Goal: Find contact information: Find contact information

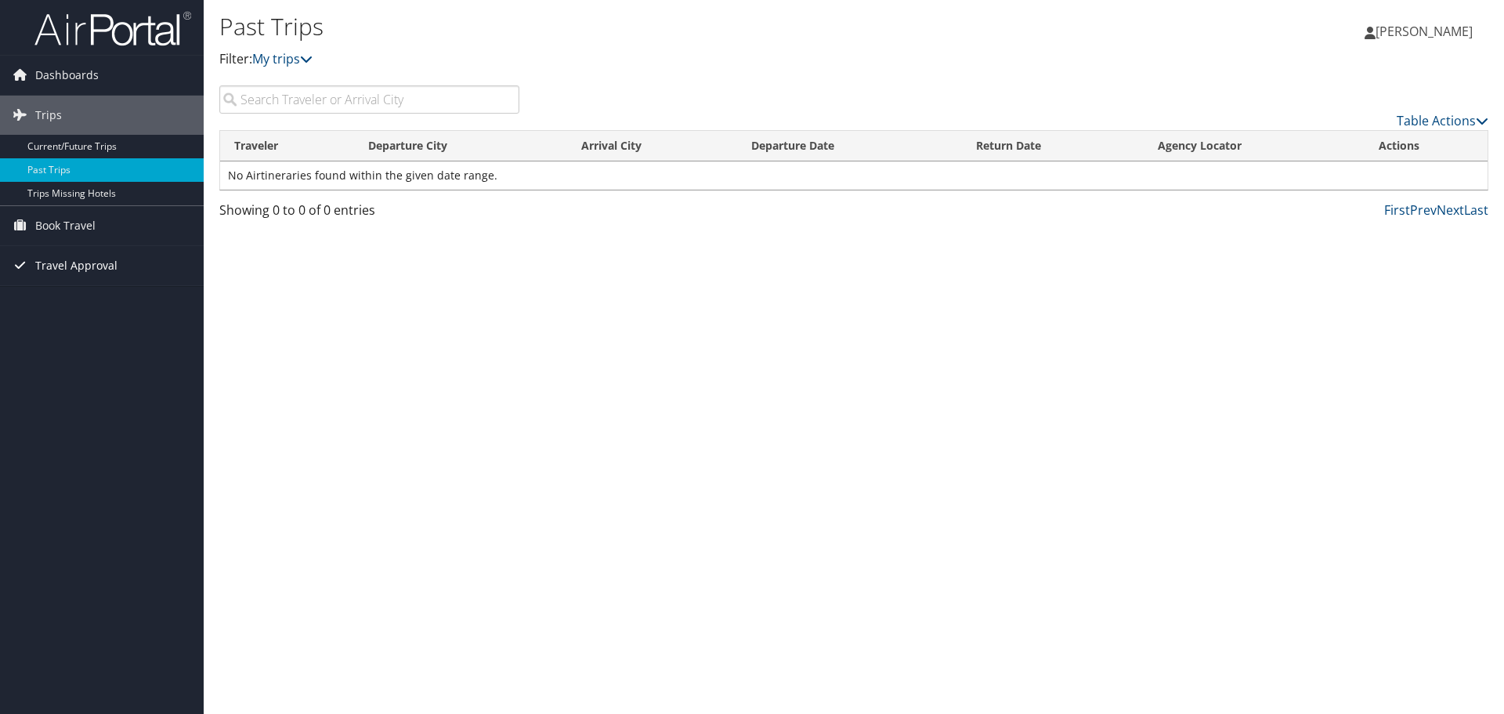
click at [79, 269] on span "Travel Approval" at bounding box center [76, 265] width 82 height 39
click at [74, 326] on link "Approved Trips" at bounding box center [102, 321] width 204 height 24
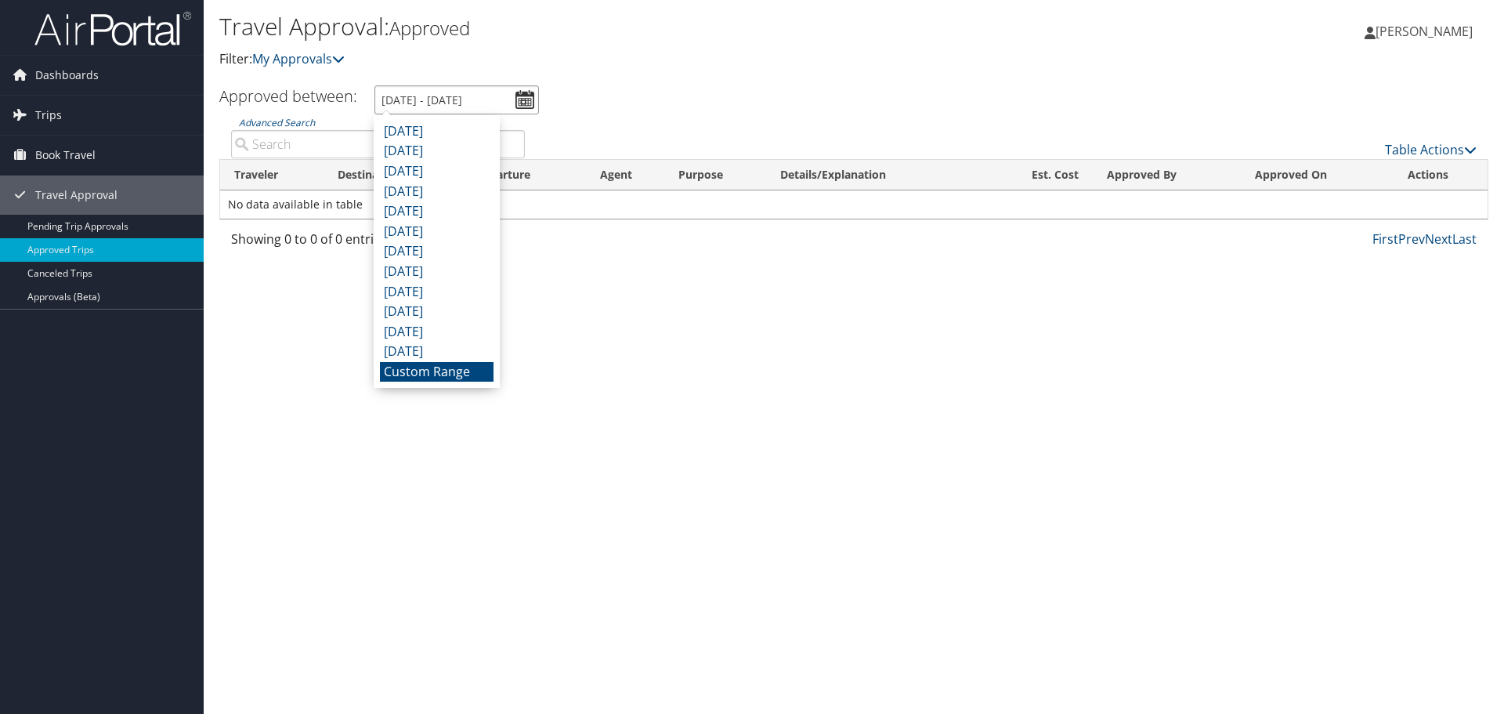
click at [535, 104] on input "[DATE] - [DATE]" at bounding box center [456, 99] width 165 height 29
click at [264, 352] on div "Travel Approval: Approved Filter: My Approvals [PERSON_NAME] [PERSON_NAME] My S…" at bounding box center [854, 357] width 1300 height 714
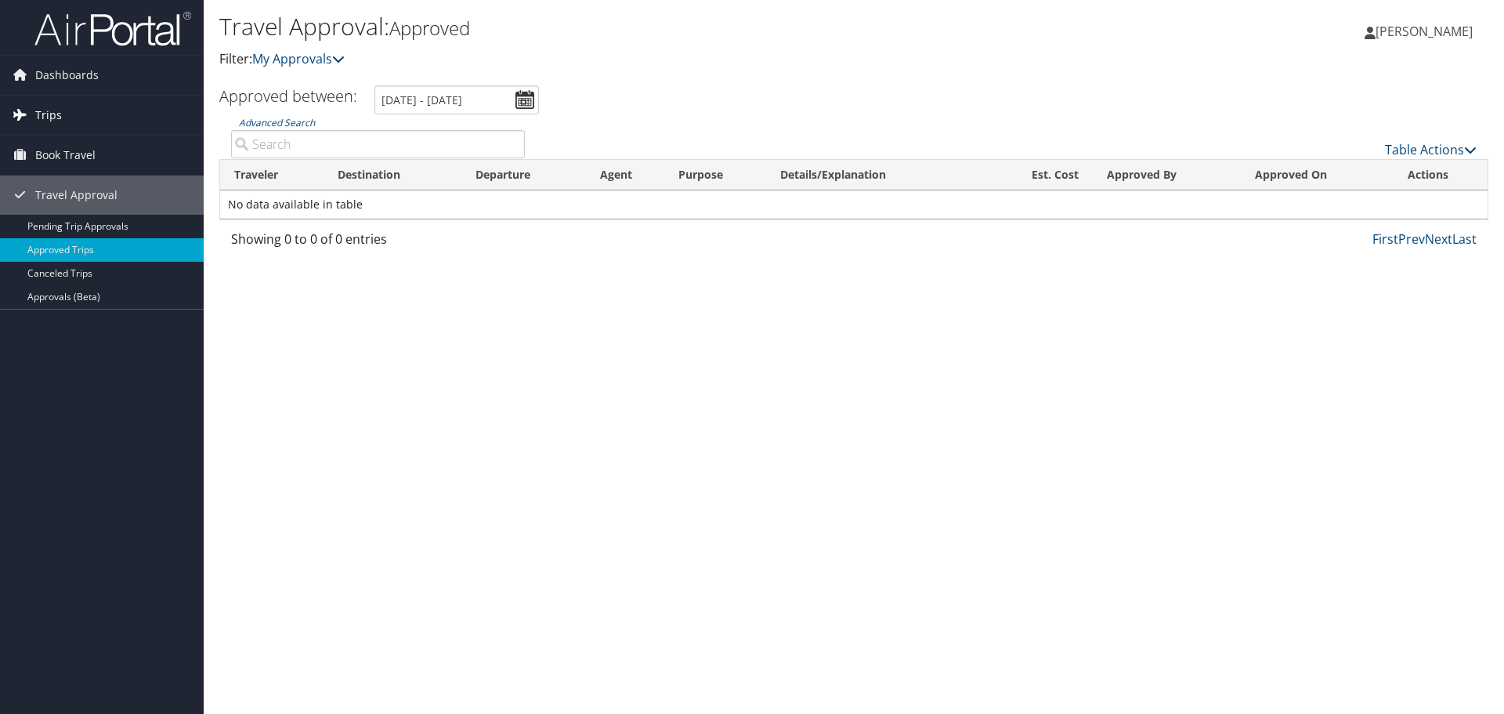
click at [43, 113] on span "Trips" at bounding box center [48, 115] width 27 height 39
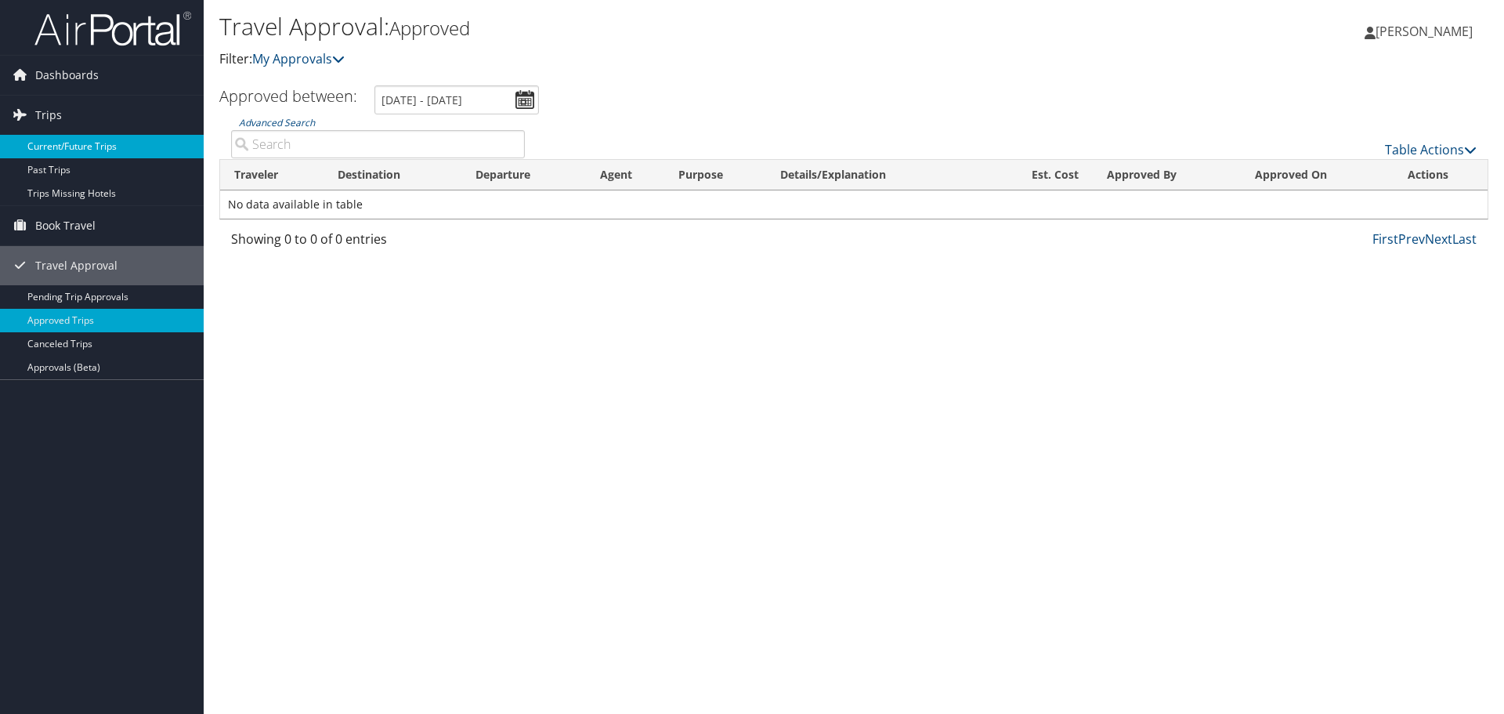
click at [56, 148] on link "Current/Future Trips" at bounding box center [102, 147] width 204 height 24
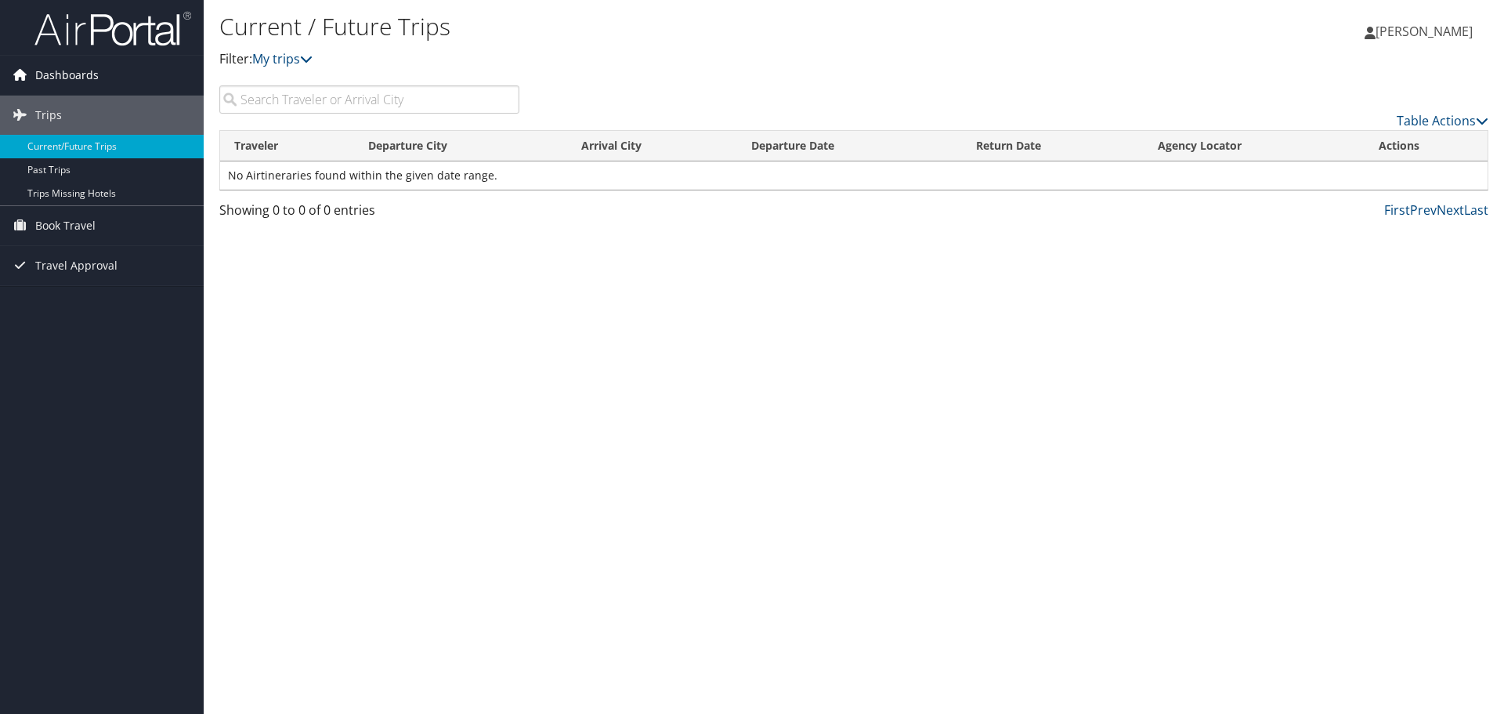
click at [60, 73] on span "Dashboards" at bounding box center [66, 75] width 63 height 39
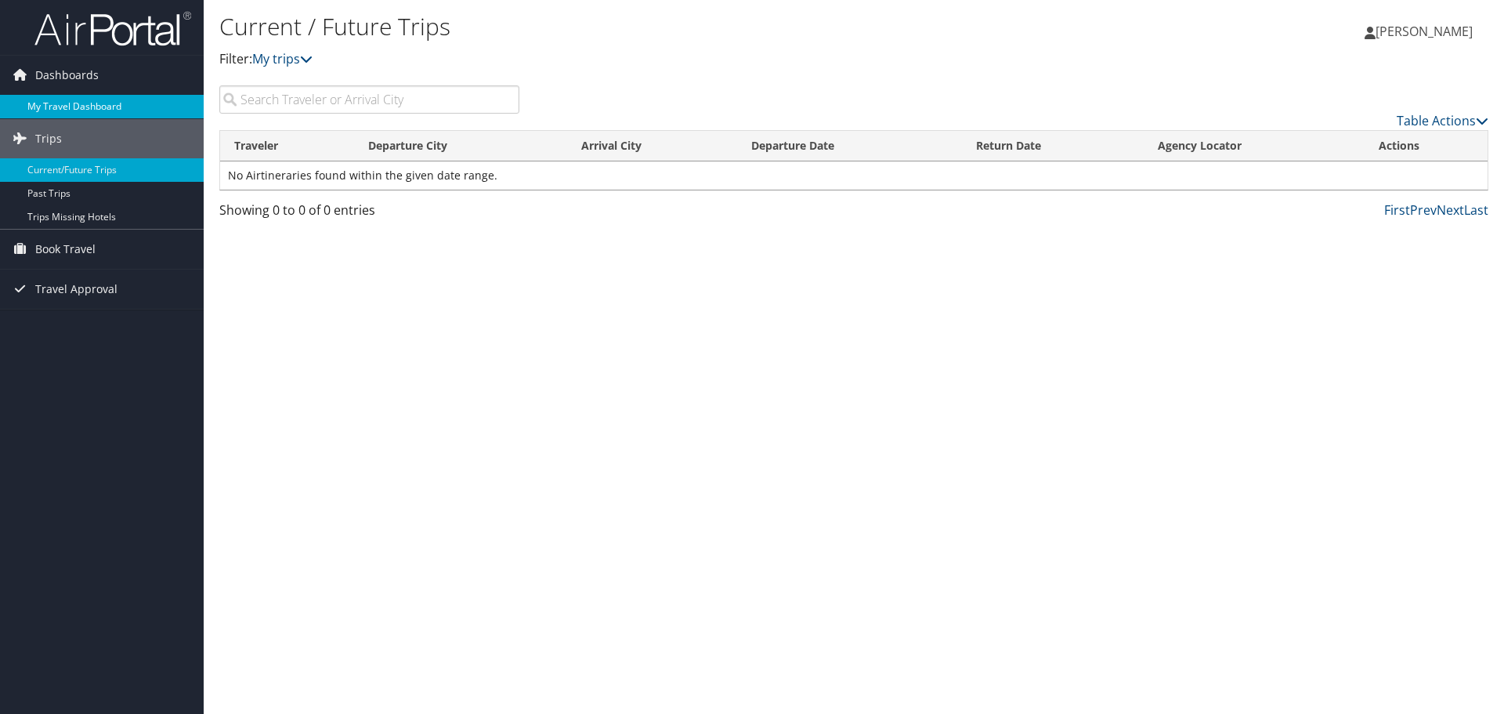
click at [63, 106] on link "My Travel Dashboard" at bounding box center [102, 107] width 204 height 24
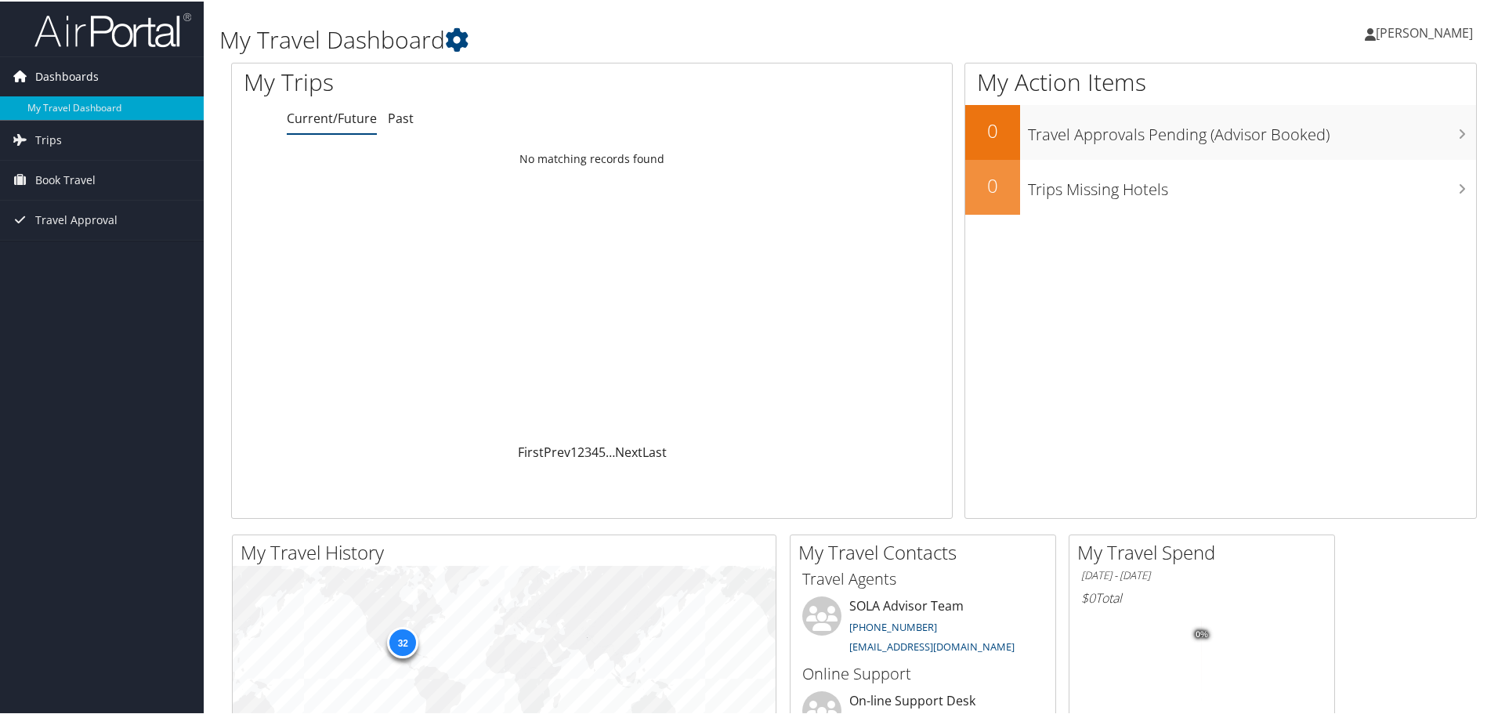
click at [84, 80] on span "Dashboards" at bounding box center [66, 75] width 63 height 39
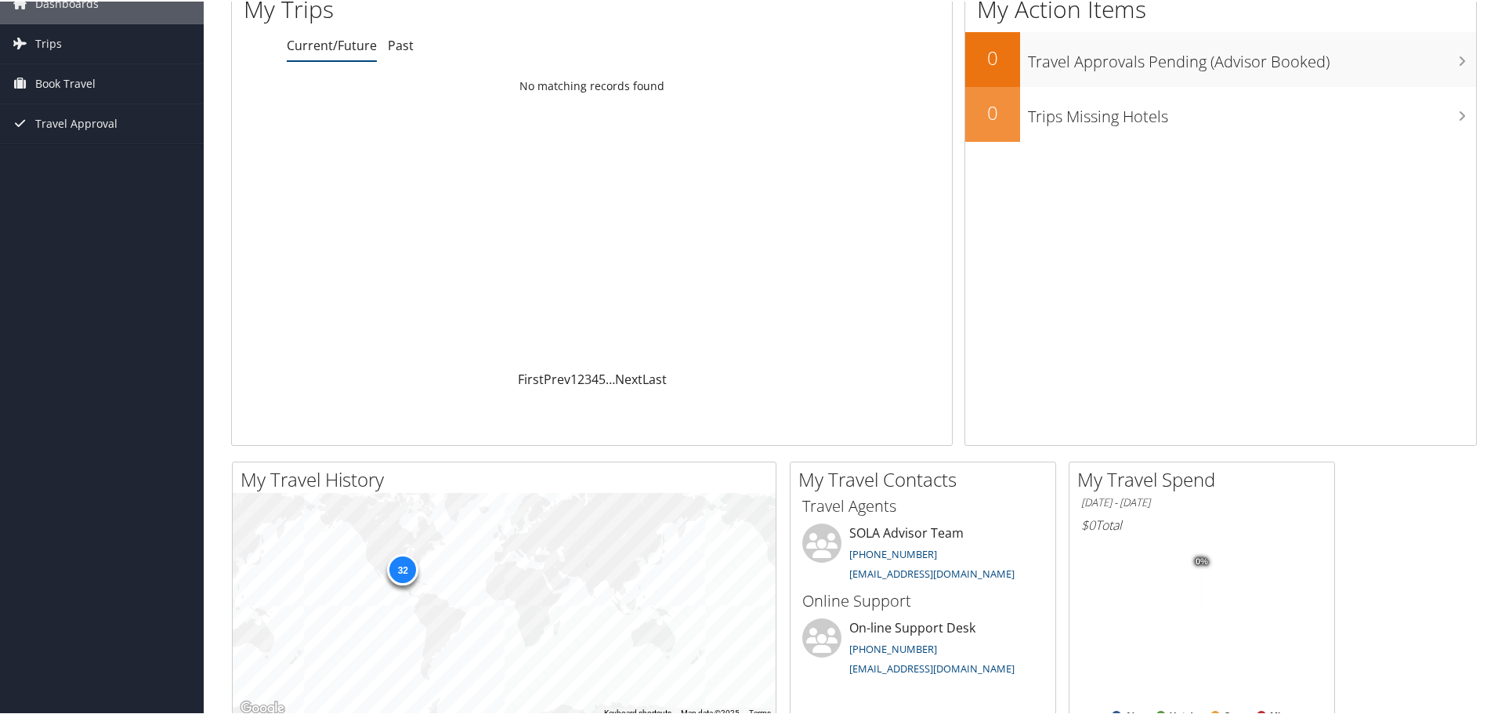
scroll to position [157, 0]
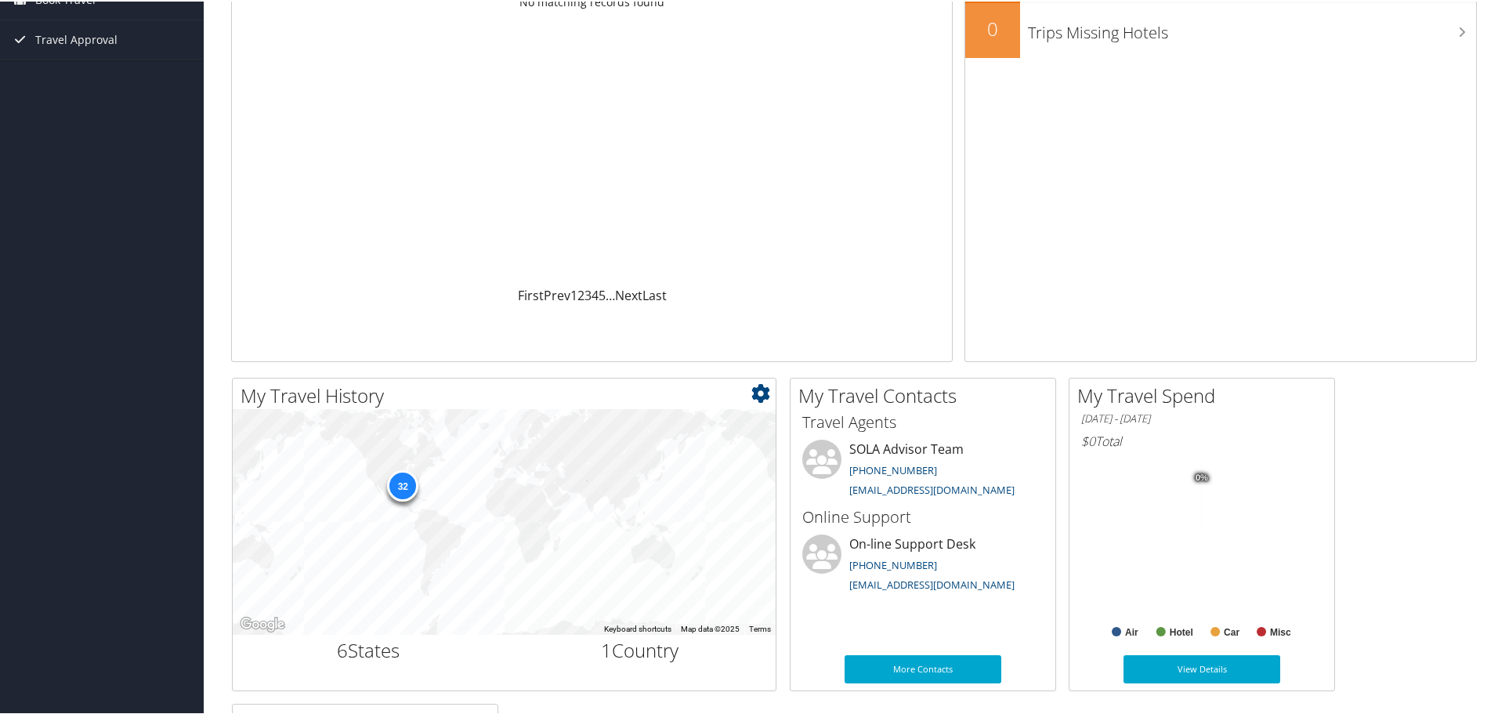
click at [743, 674] on div "← Move left → Move right ↑ Move up ↓ Move down + Zoom in - Zoom out Home Jump l…" at bounding box center [504, 554] width 543 height 294
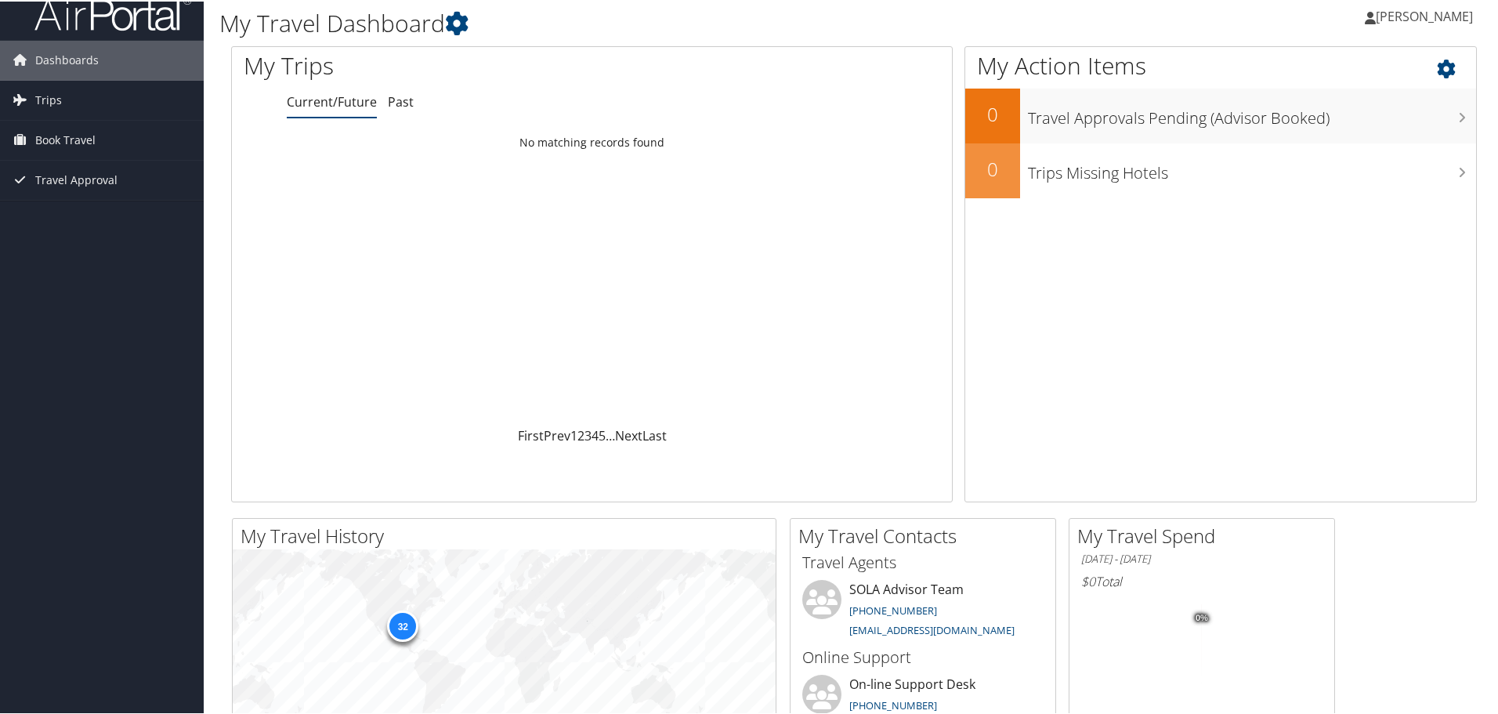
scroll to position [0, 0]
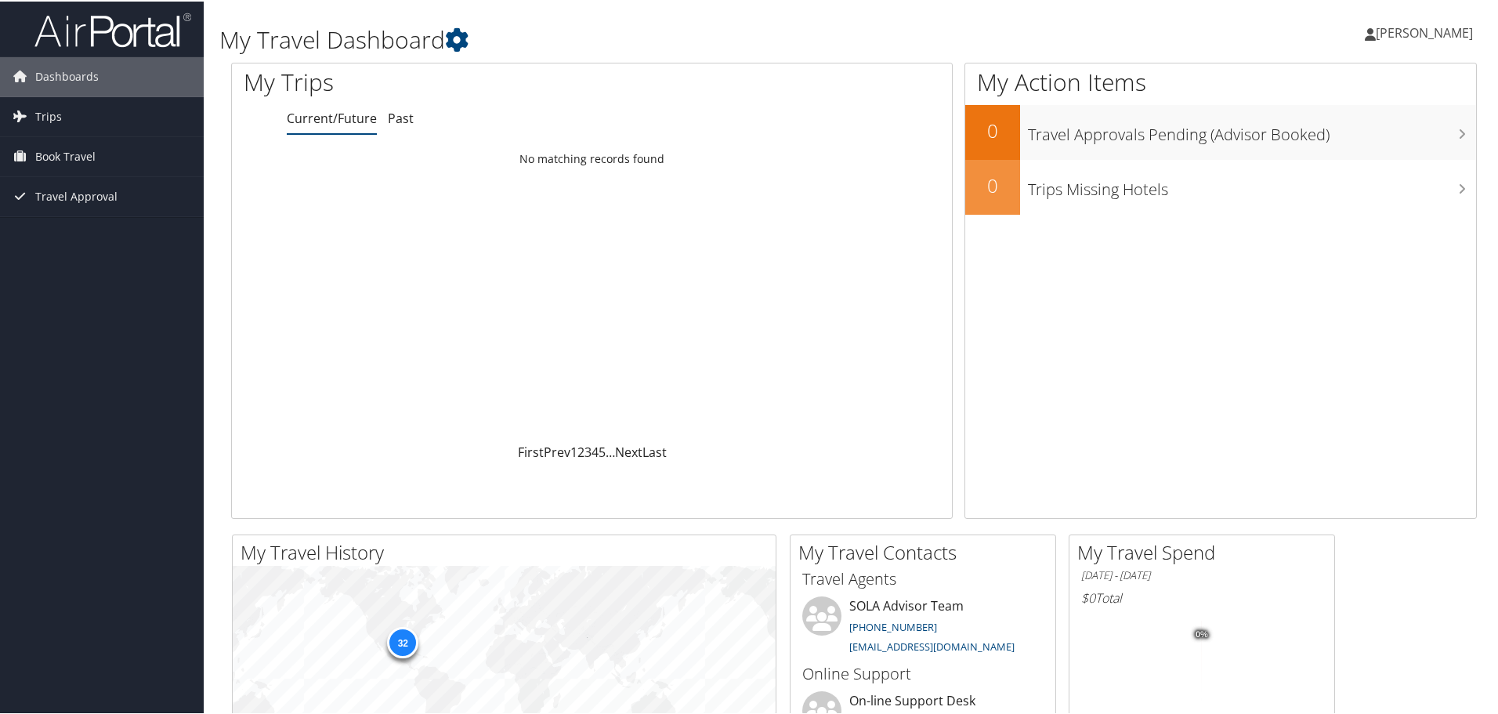
click at [1423, 33] on span "[PERSON_NAME]" at bounding box center [1424, 31] width 97 height 17
click at [1339, 119] on link "Travel Agency Contacts" at bounding box center [1383, 112] width 175 height 27
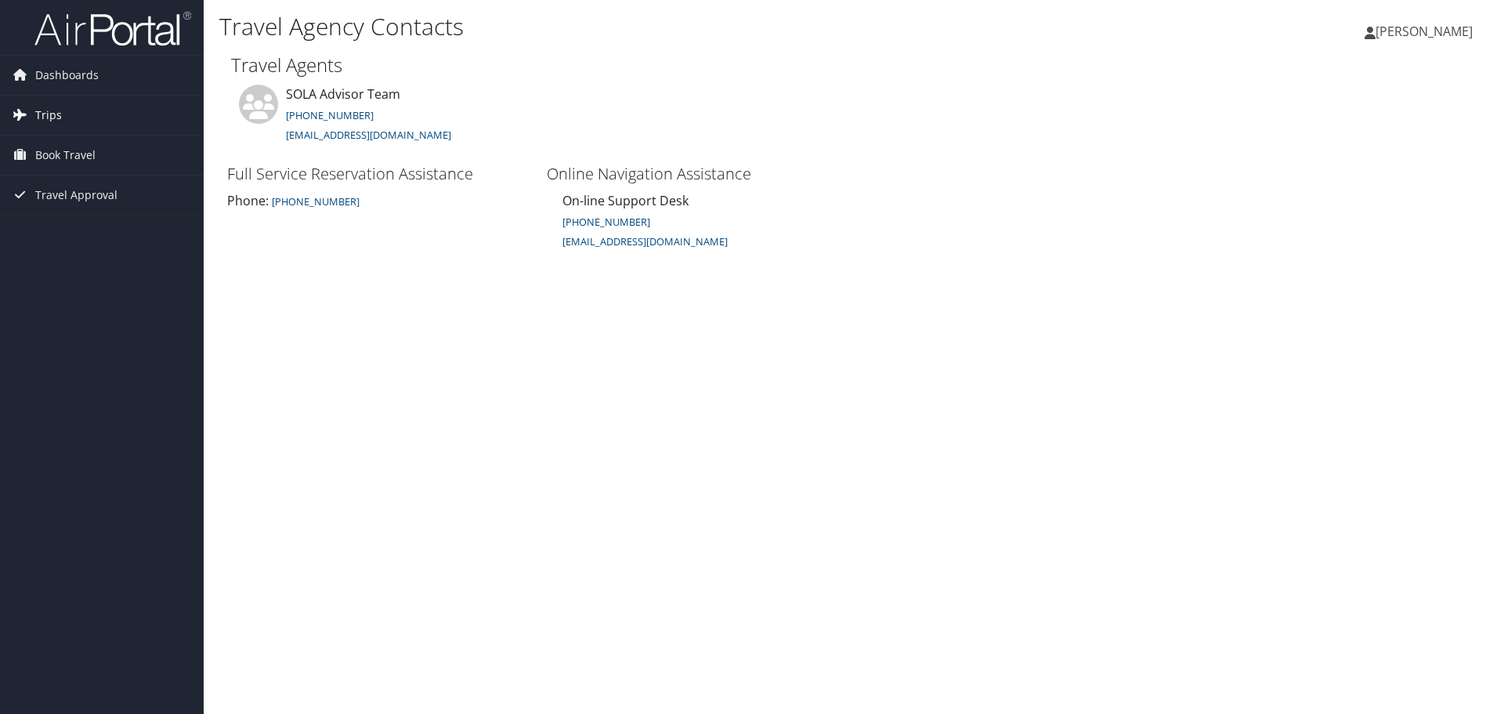
click at [54, 109] on span "Trips" at bounding box center [48, 115] width 27 height 39
